Goal: Task Accomplishment & Management: Use online tool/utility

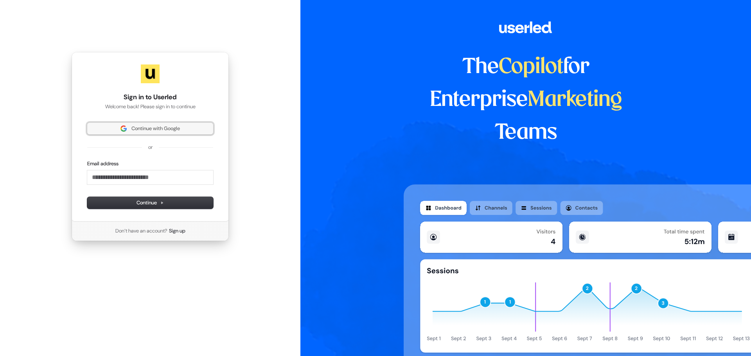
click at [154, 129] on span "Continue with Google" at bounding box center [155, 128] width 48 height 7
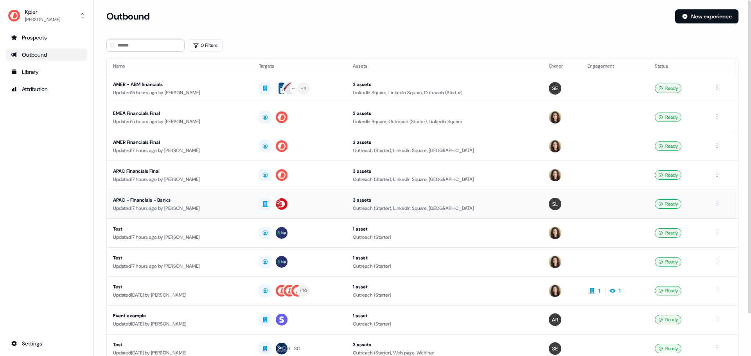
click at [133, 197] on div "APAC - Financials - Banks" at bounding box center [179, 200] width 133 height 8
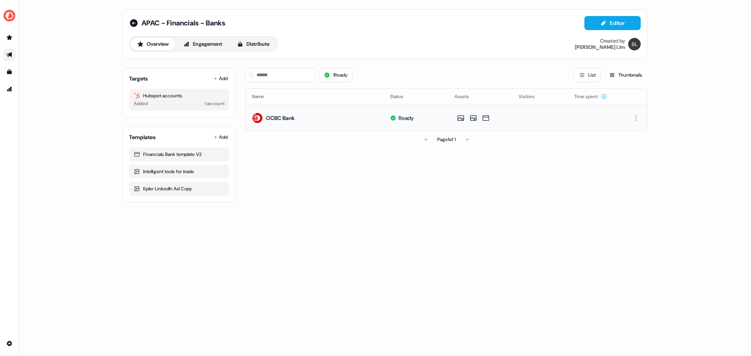
click at [274, 117] on div "OCBC Bank" at bounding box center [280, 118] width 29 height 8
click at [312, 122] on td "OCBC Bank" at bounding box center [315, 117] width 138 height 27
click at [634, 117] on html "For the best experience switch devices to a bigger screen. Go to [DOMAIN_NAME] …" at bounding box center [375, 178] width 751 height 356
click at [527, 126] on html "For the best experience switch devices to a bigger screen. Go to [DOMAIN_NAME] …" at bounding box center [375, 178] width 751 height 356
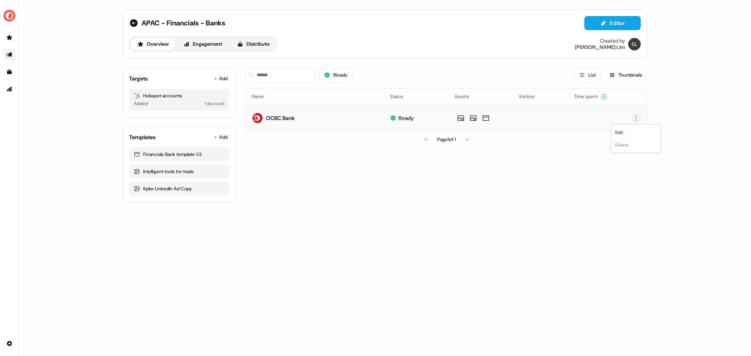
click at [635, 118] on html "For the best experience switch devices to a bigger screen. Go to [DOMAIN_NAME] …" at bounding box center [375, 178] width 751 height 356
click at [624, 132] on div "Edit" at bounding box center [636, 132] width 46 height 13
